Goal: Check status: Check status

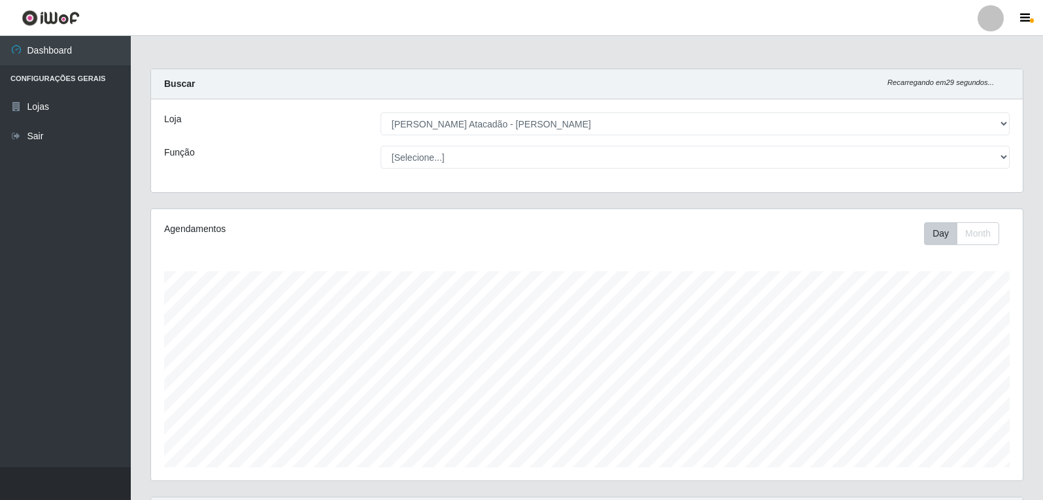
select select "523"
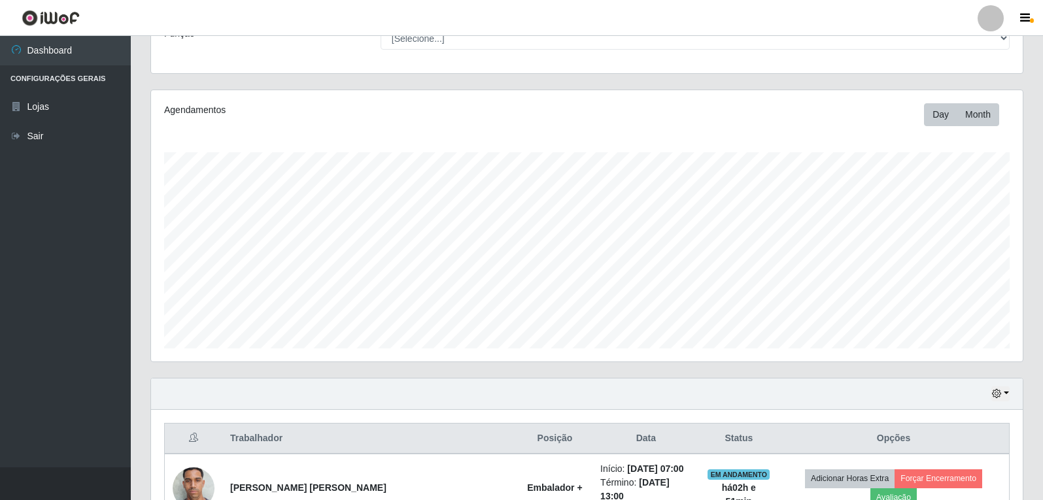
scroll to position [196, 0]
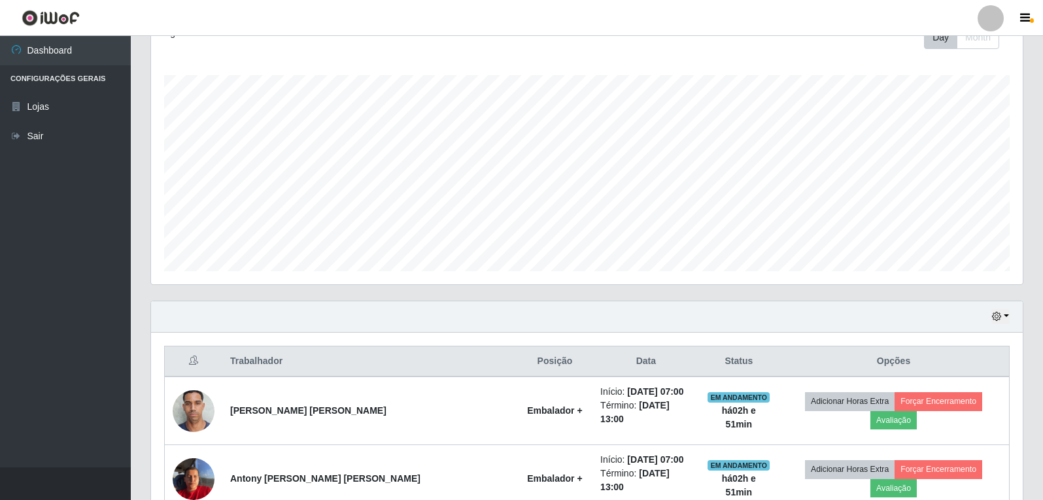
click at [1018, 313] on div "Hoje 1 dia 3 dias 1 Semana Não encerrados" at bounding box center [587, 316] width 872 height 31
click at [1010, 316] on div "Hoje 1 dia 3 dias 1 Semana Não encerrados" at bounding box center [587, 316] width 872 height 31
click at [1007, 315] on button "button" at bounding box center [1000, 316] width 18 height 15
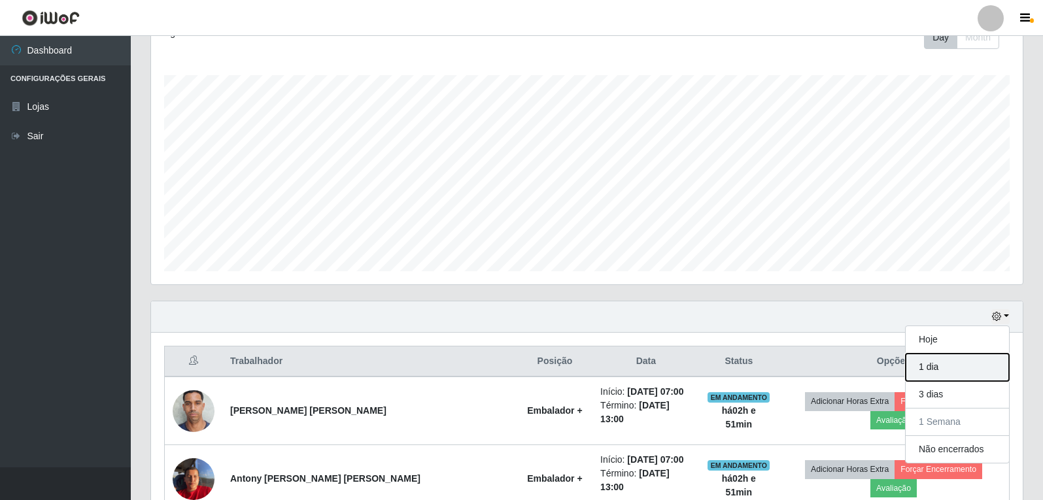
click at [927, 374] on button "1 dia" at bounding box center [957, 367] width 103 height 27
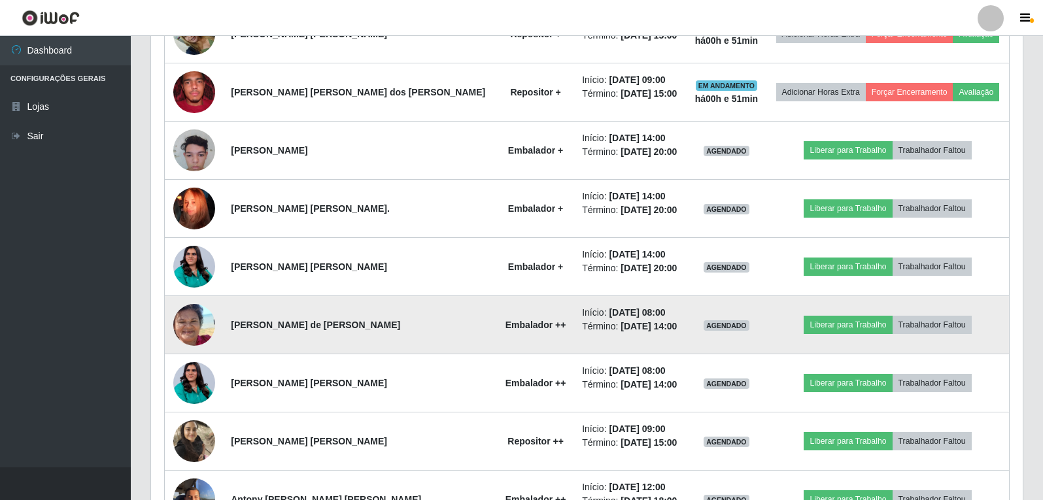
scroll to position [719, 0]
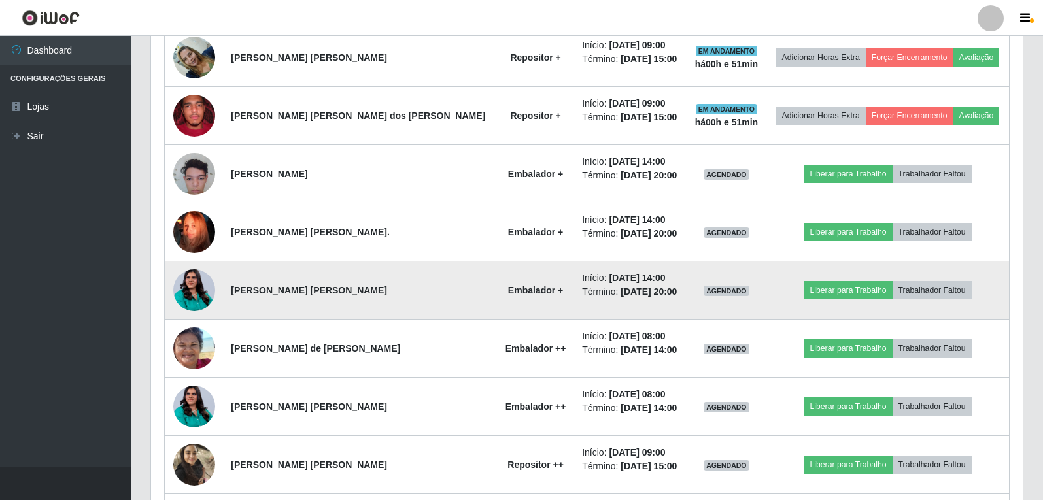
click at [207, 290] on img at bounding box center [194, 290] width 42 height 53
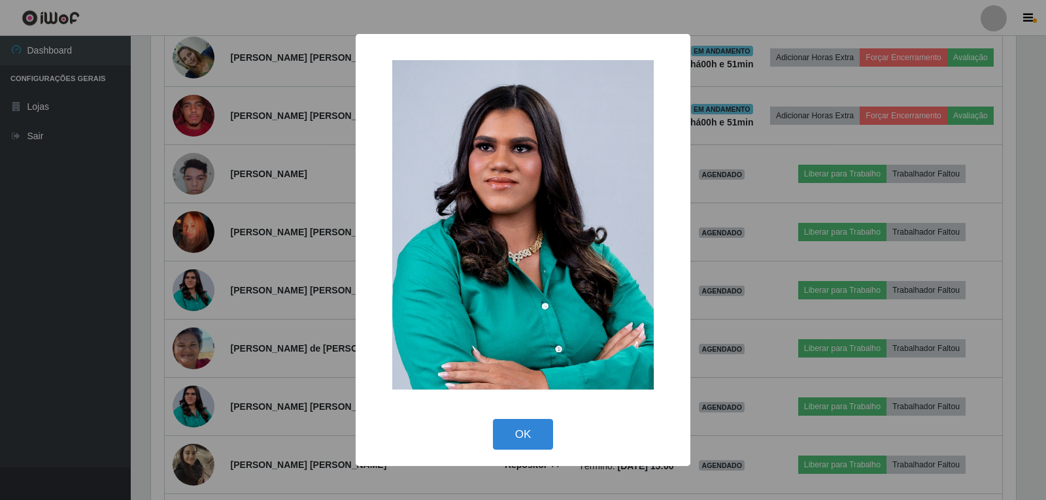
drag, startPoint x: 535, startPoint y: 421, endPoint x: 567, endPoint y: 349, distance: 79.4
click at [547, 395] on div "× OK Cancel" at bounding box center [523, 250] width 335 height 433
click at [528, 443] on button "OK" at bounding box center [523, 434] width 61 height 31
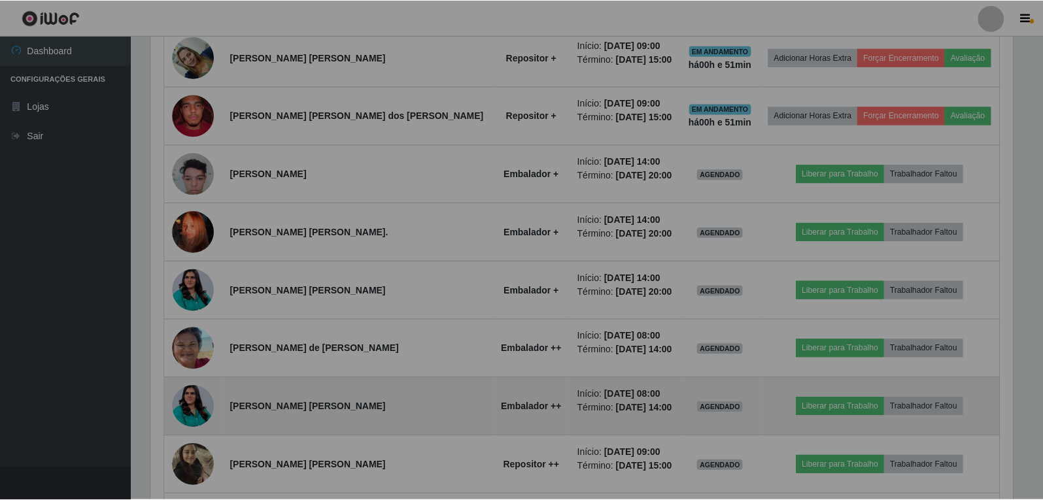
scroll to position [271, 872]
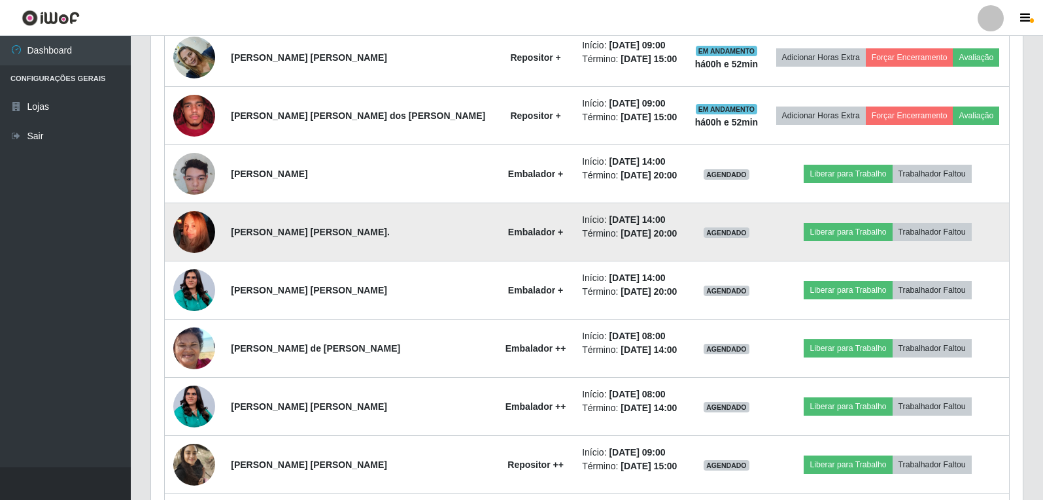
click at [192, 228] on img at bounding box center [194, 232] width 42 height 75
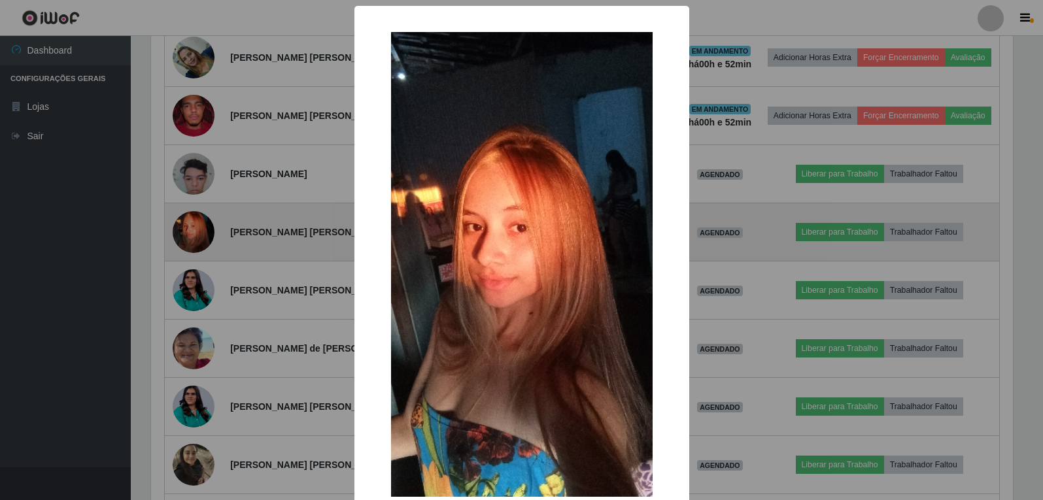
scroll to position [271, 865]
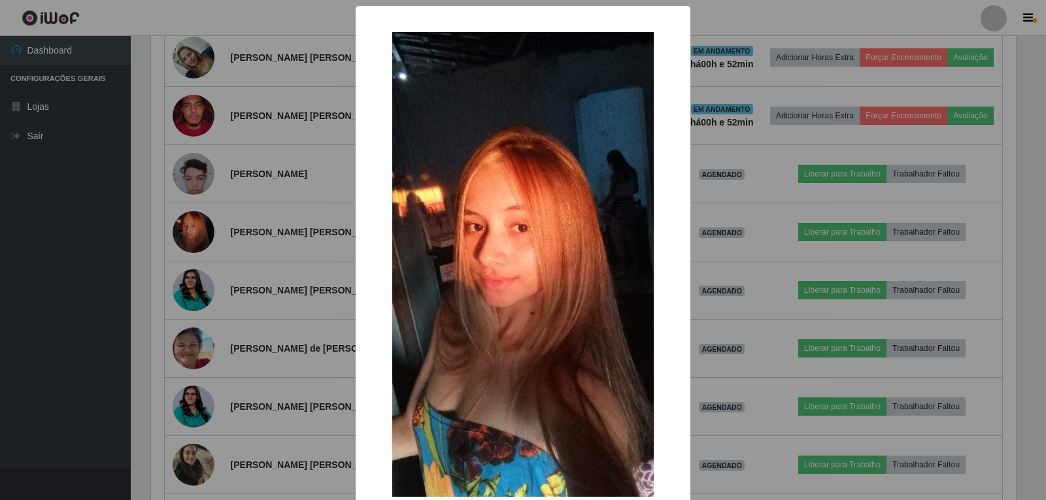
click at [16, 252] on div "× OK Cancel" at bounding box center [523, 250] width 1046 height 500
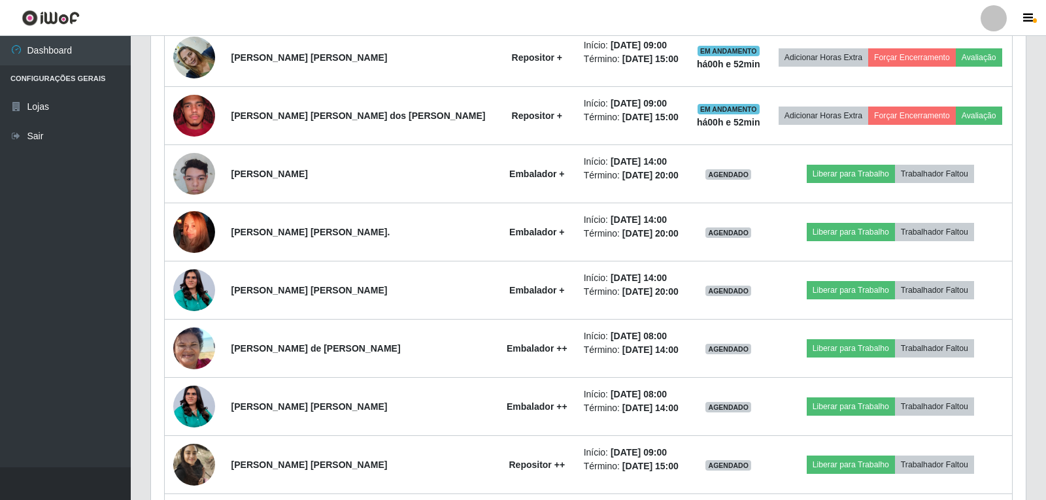
scroll to position [271, 872]
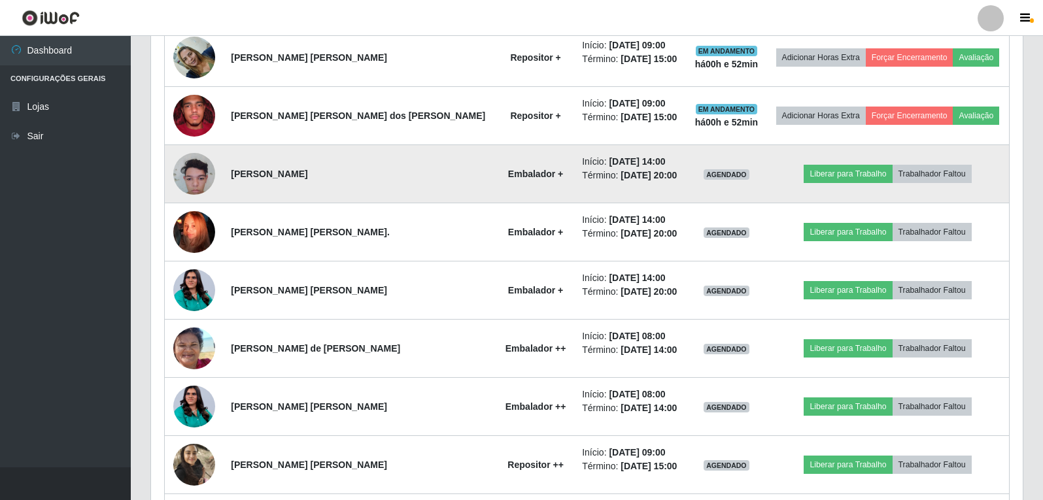
click at [190, 179] on img at bounding box center [194, 174] width 42 height 56
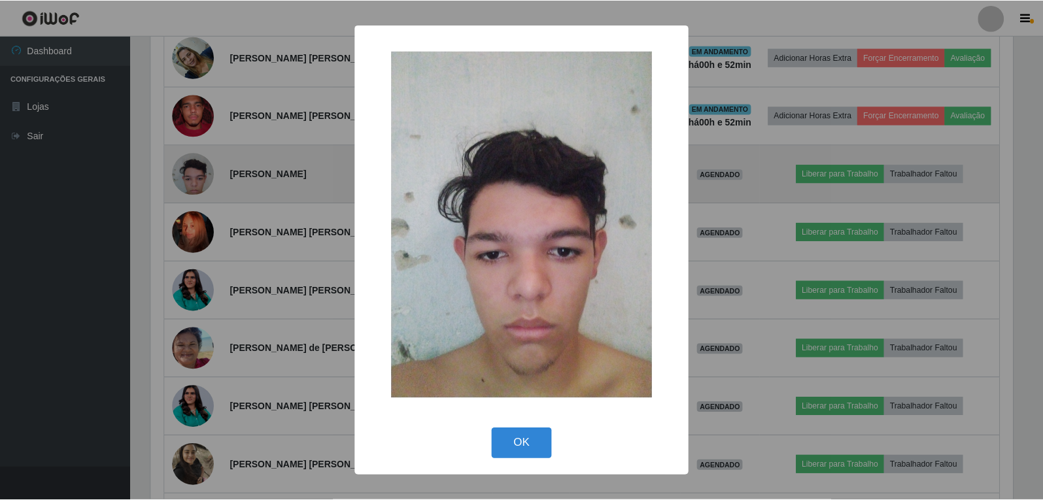
scroll to position [271, 865]
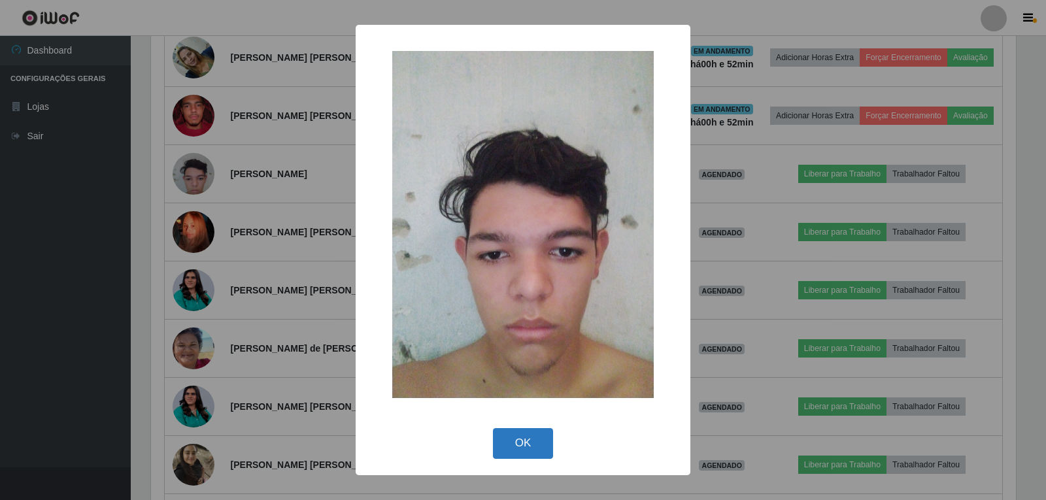
click at [507, 448] on button "OK" at bounding box center [523, 443] width 61 height 31
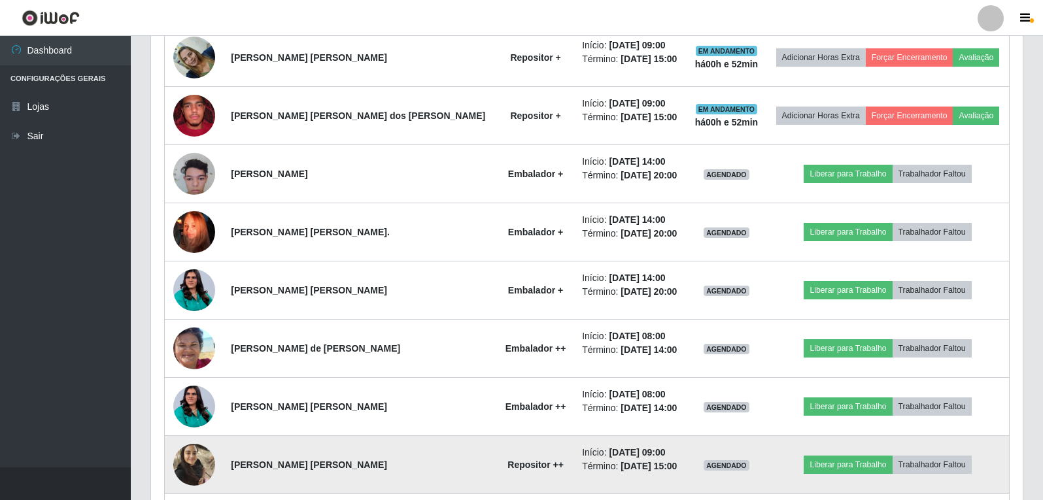
scroll to position [271, 872]
